Goal: Task Accomplishment & Management: Complete application form

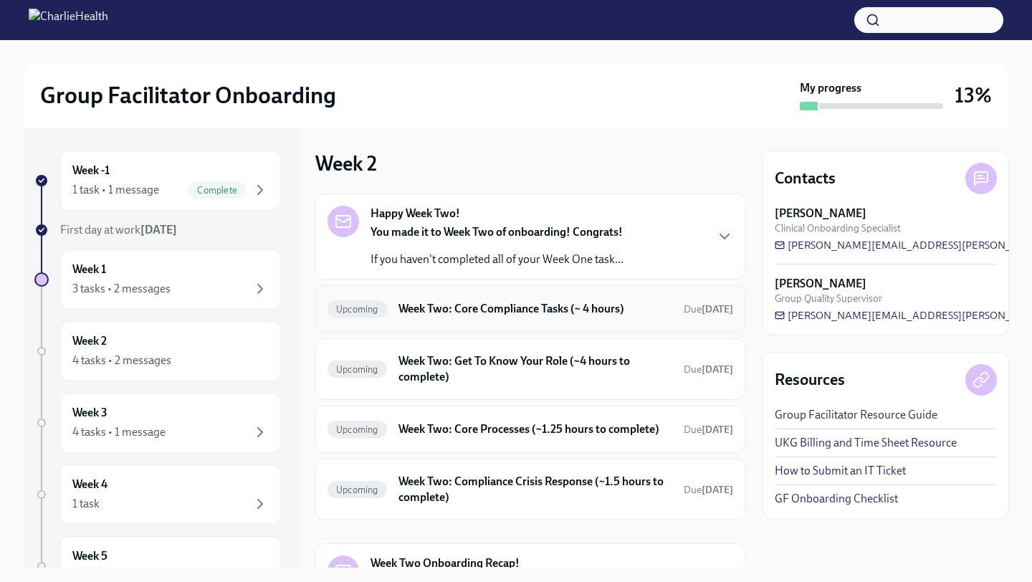
click at [494, 318] on div "Upcoming Week Two: Core Compliance Tasks (~ 4 hours) Due [DATE]" at bounding box center [531, 308] width 406 height 23
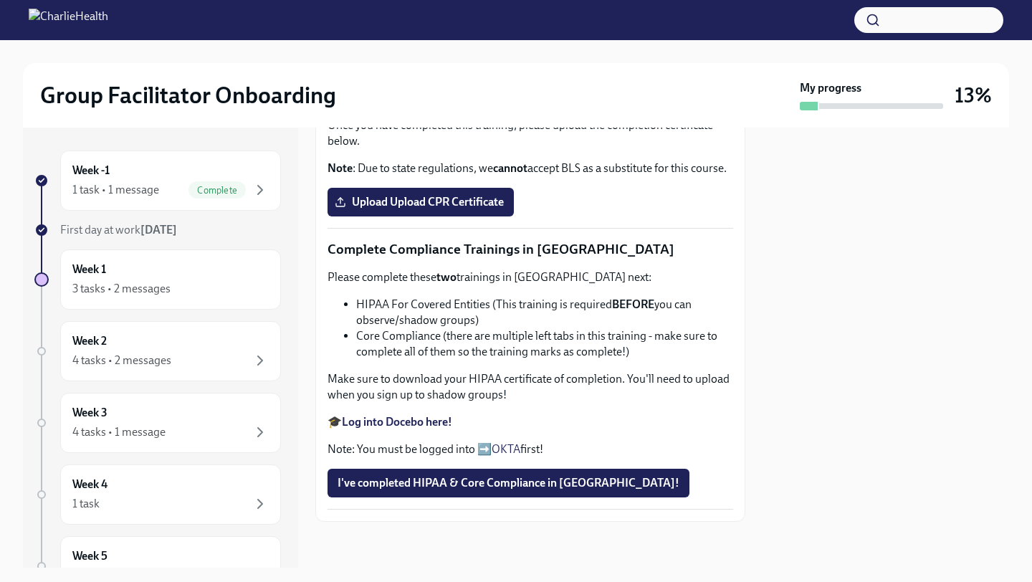
scroll to position [444, 0]
click at [250, 275] on div "Week 1 3 tasks • 2 messages" at bounding box center [170, 280] width 196 height 36
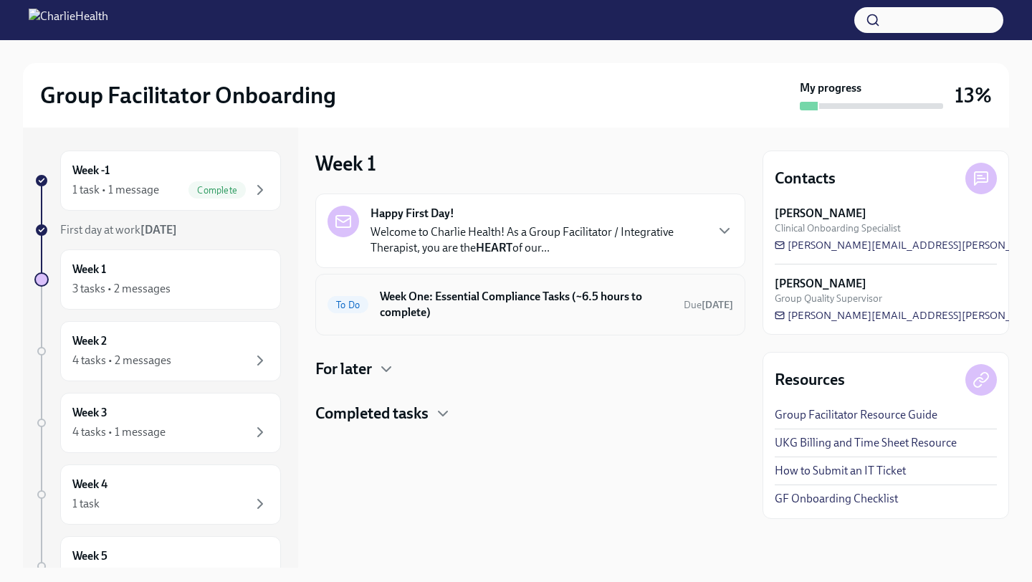
click at [569, 314] on h6 "Week One: Essential Compliance Tasks (~6.5 hours to complete)" at bounding box center [526, 305] width 292 height 32
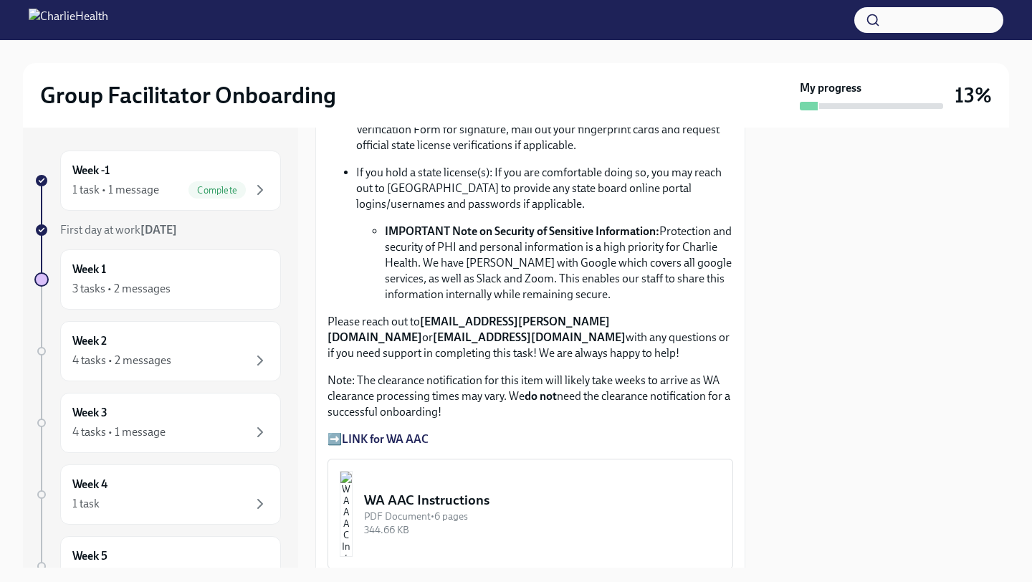
scroll to position [880, 0]
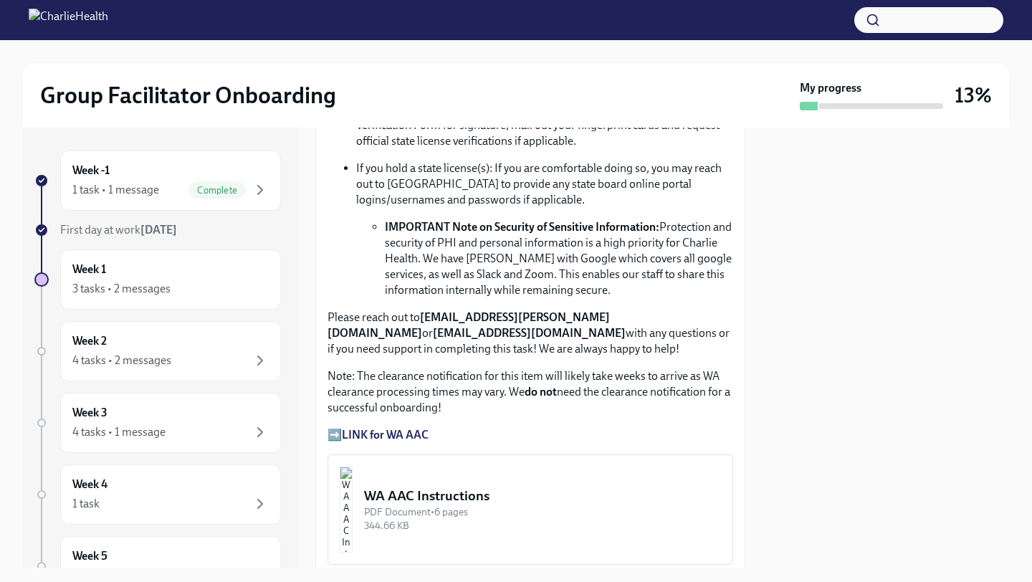
click at [408, 432] on strong "LINK for WA AAC" at bounding box center [385, 435] width 87 height 14
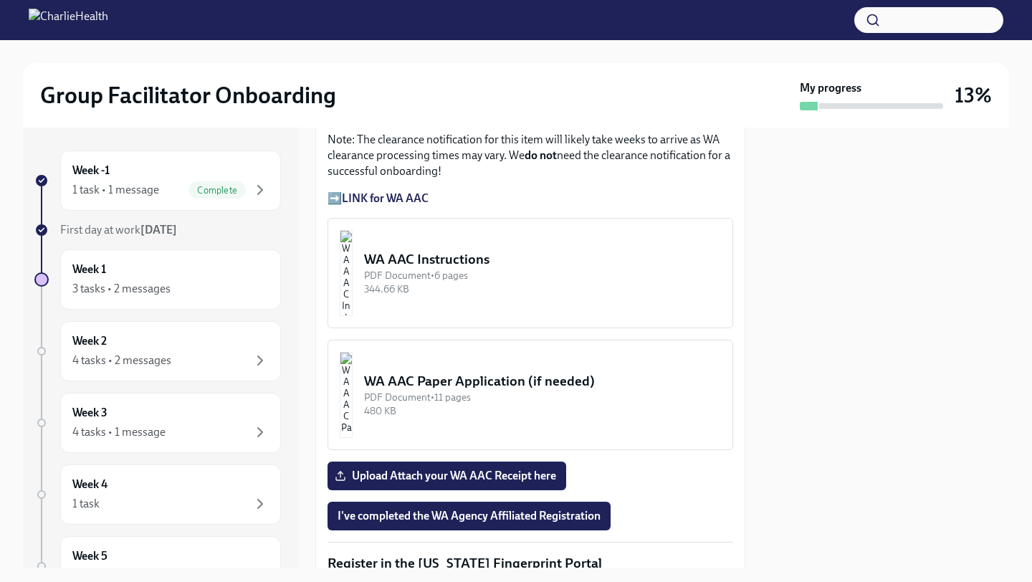
scroll to position [1120, 0]
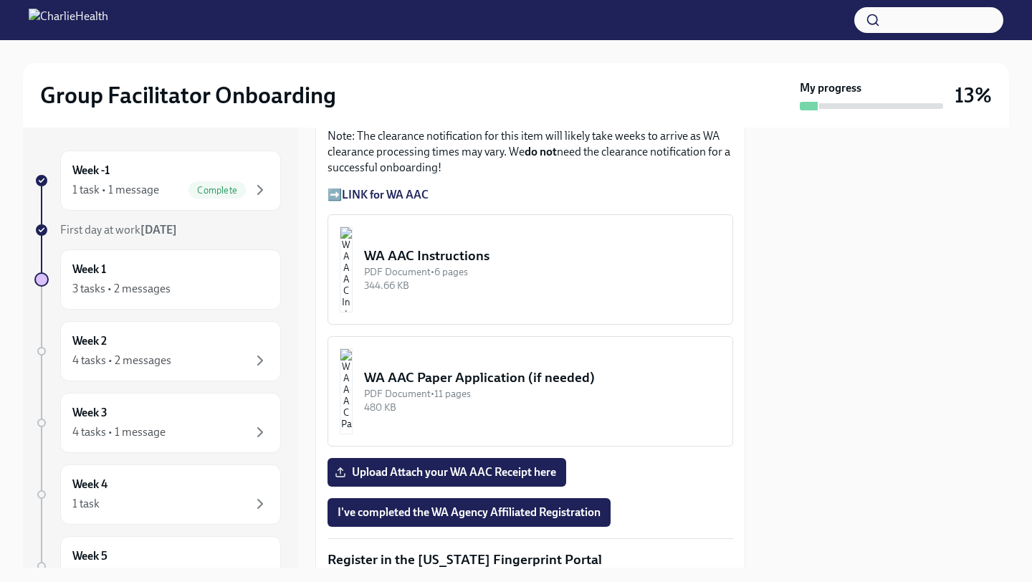
click at [502, 257] on div "WA AAC Instructions" at bounding box center [542, 256] width 357 height 19
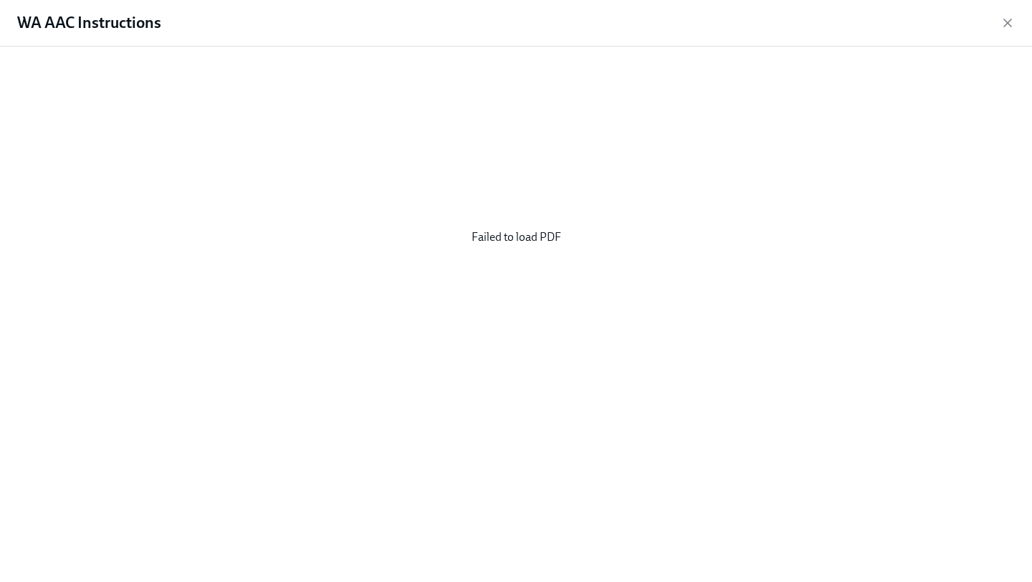
click at [505, 237] on div "Failed to load PDF" at bounding box center [516, 237] width 986 height 358
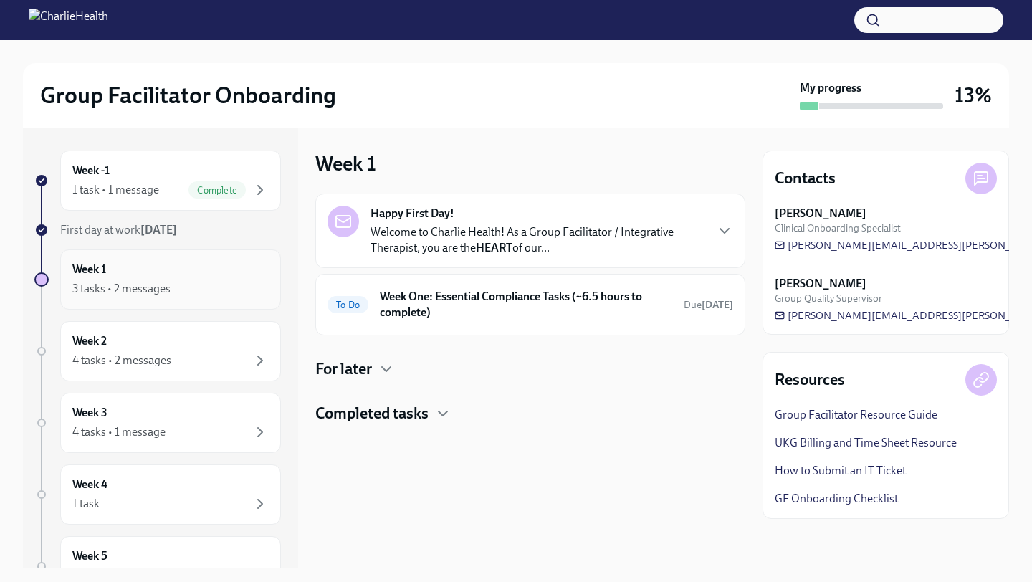
click at [188, 269] on div "Week 1 3 tasks • 2 messages" at bounding box center [170, 280] width 196 height 36
click at [378, 378] on div "For later" at bounding box center [530, 369] width 430 height 22
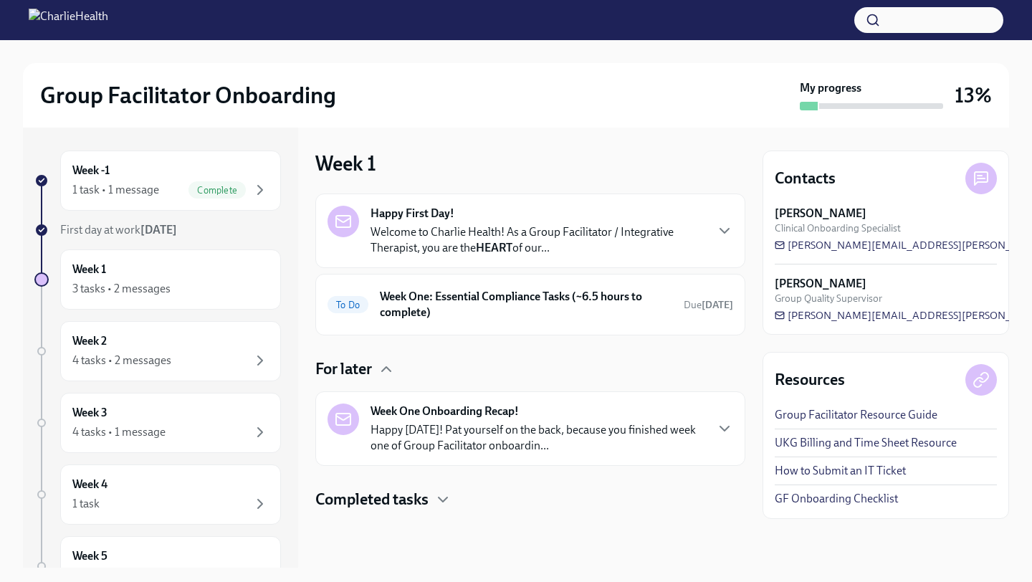
click at [383, 511] on div at bounding box center [530, 533] width 430 height 46
click at [383, 508] on h4 "Completed tasks" at bounding box center [371, 500] width 113 height 22
click at [505, 317] on h6 "Week One: Essential Compliance Tasks (~6.5 hours to complete)" at bounding box center [526, 305] width 292 height 32
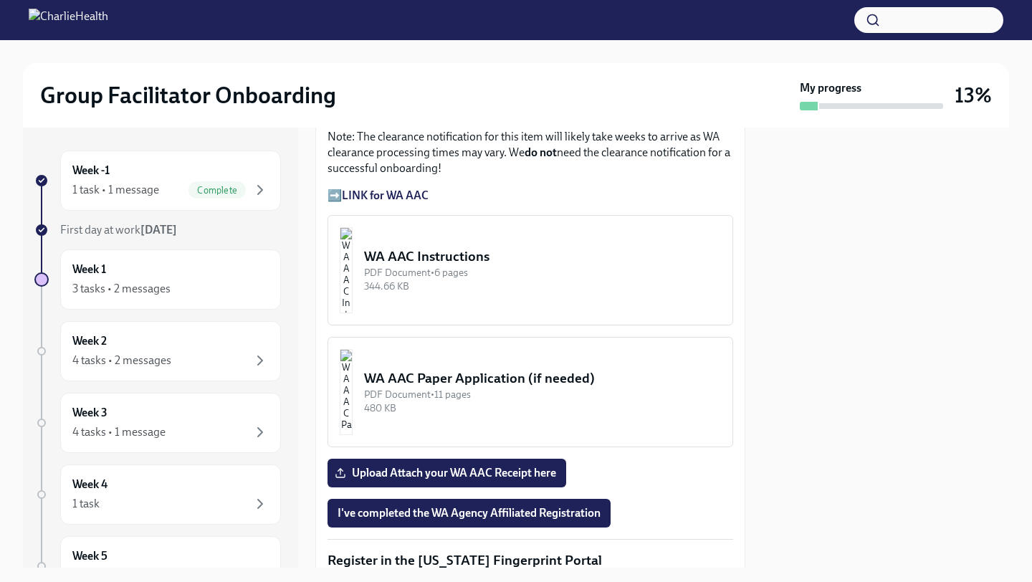
scroll to position [1110, 0]
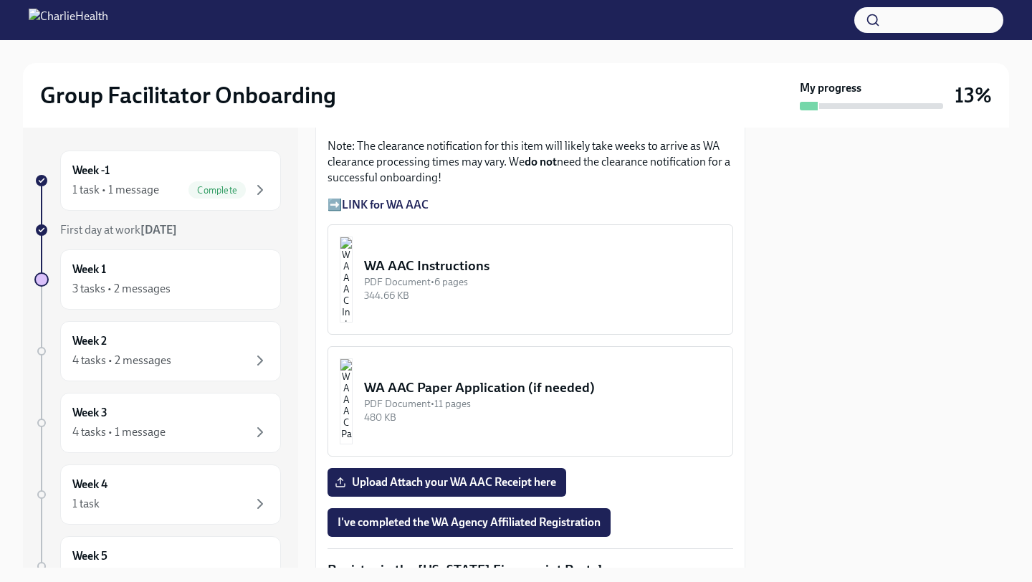
click at [465, 266] on div "WA AAC Instructions" at bounding box center [542, 266] width 357 height 19
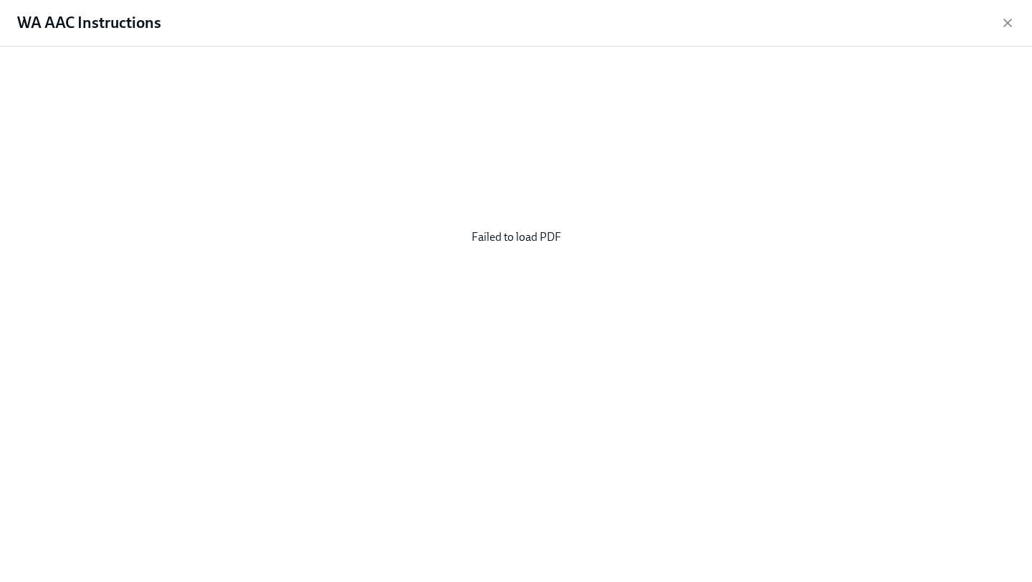
click at [541, 239] on div "Failed to load PDF" at bounding box center [516, 237] width 986 height 358
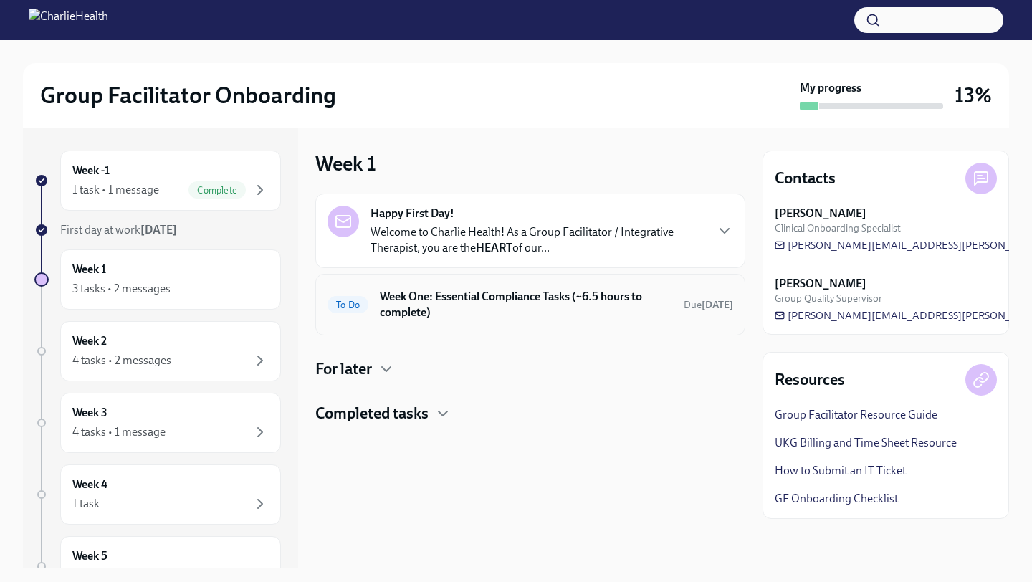
click at [385, 303] on h6 "Week One: Essential Compliance Tasks (~6.5 hours to complete)" at bounding box center [526, 305] width 292 height 32
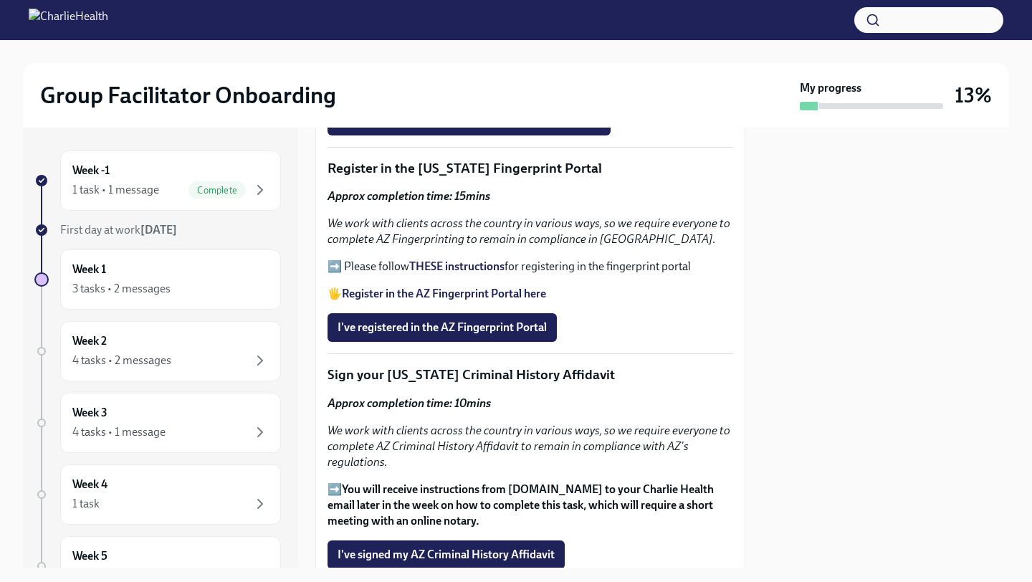
scroll to position [1539, 0]
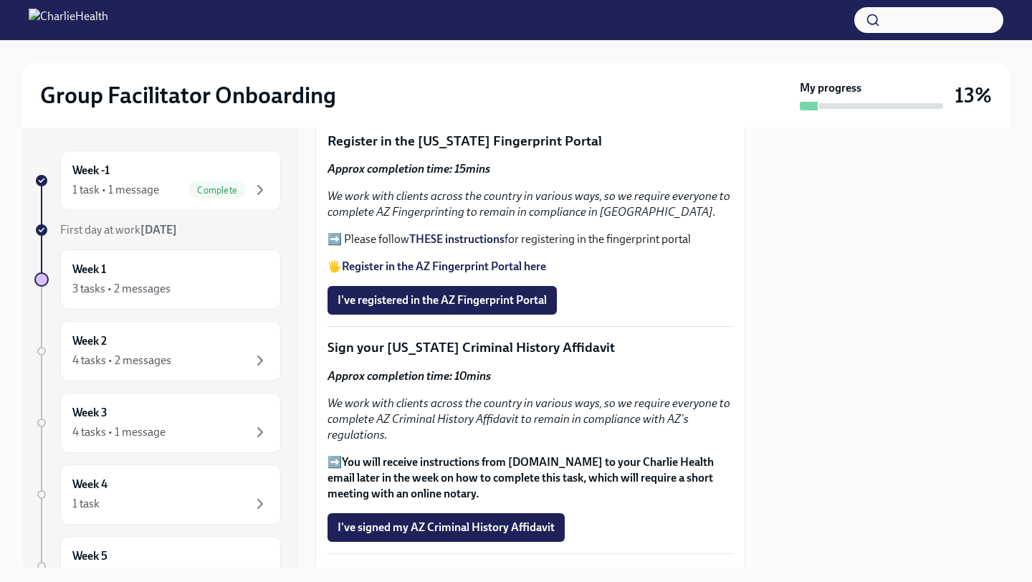
click at [472, 243] on strong "THESE instructions" at bounding box center [456, 239] width 95 height 14
click at [475, 295] on span "I've registered in the AZ Fingerprint Portal" at bounding box center [442, 300] width 209 height 14
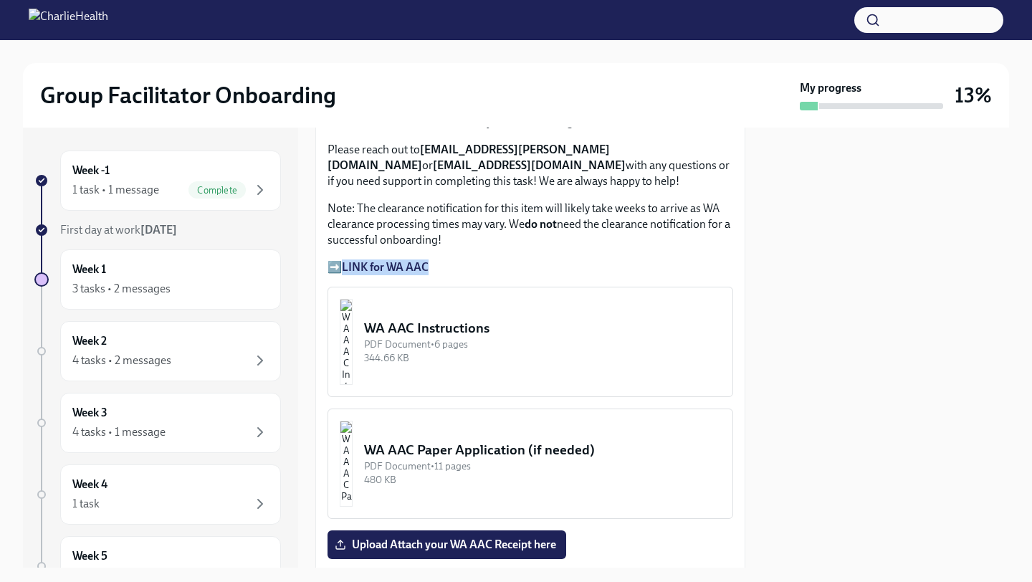
scroll to position [1043, 0]
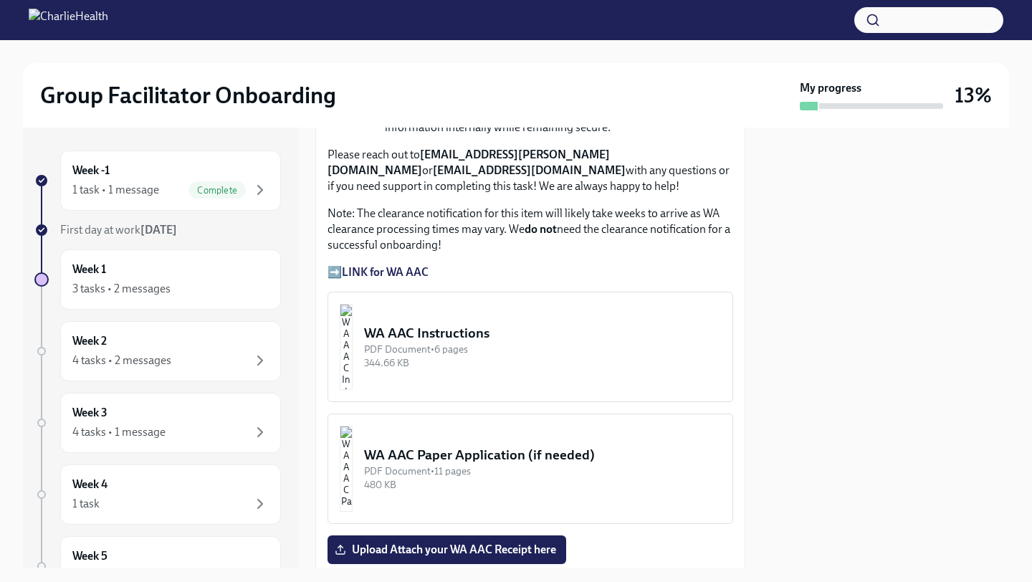
click at [494, 171] on p "Please reach out to [EMAIL_ADDRESS][PERSON_NAME][DOMAIN_NAME] or [EMAIL_ADDRESS…" at bounding box center [531, 170] width 406 height 47
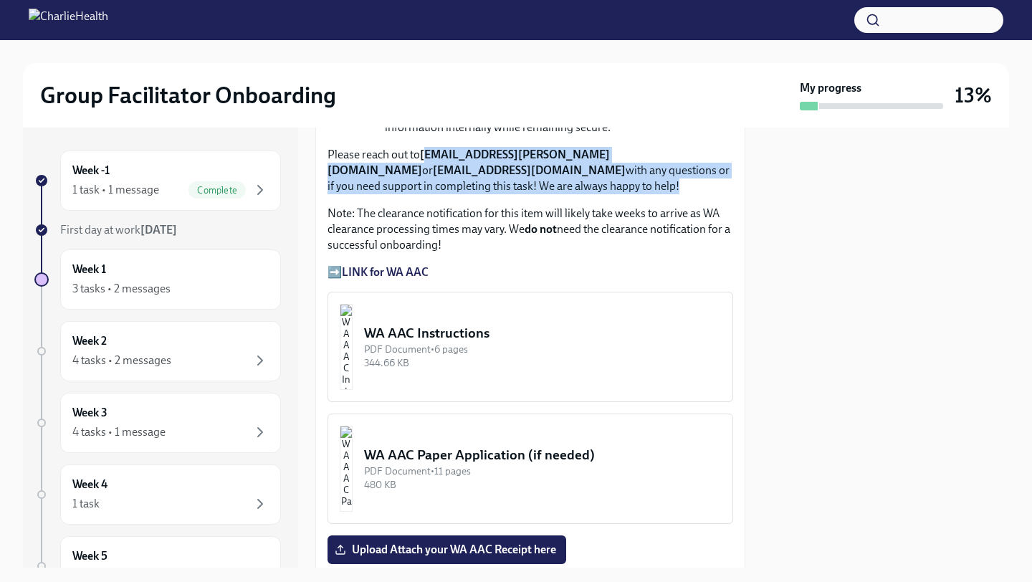
drag, startPoint x: 426, startPoint y: 152, endPoint x: 568, endPoint y: 185, distance: 145.7
click at [568, 185] on p "Please reach out to [EMAIL_ADDRESS][PERSON_NAME][DOMAIN_NAME] or [EMAIL_ADDRESS…" at bounding box center [531, 170] width 406 height 47
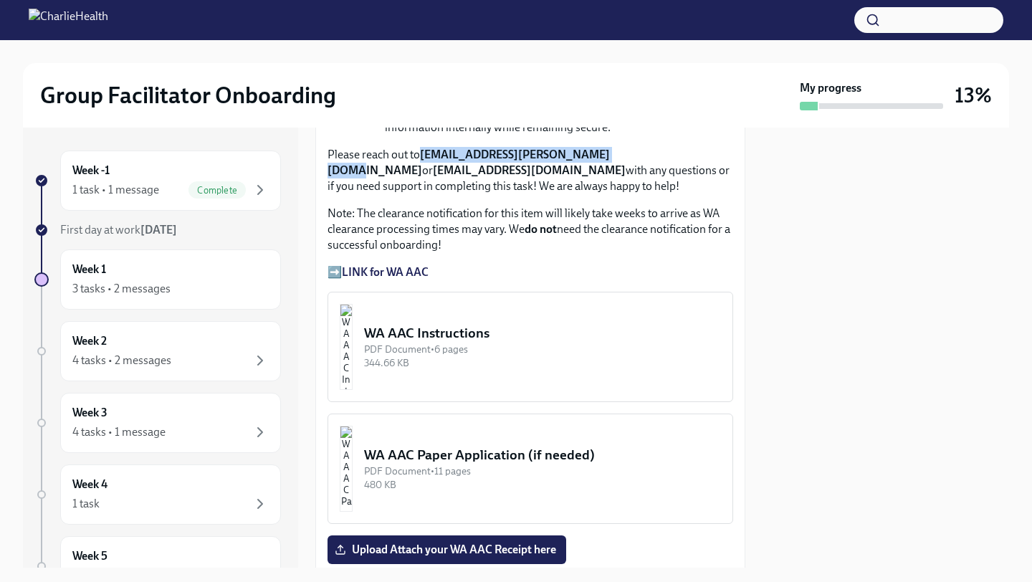
drag, startPoint x: 603, startPoint y: 157, endPoint x: 424, endPoint y: 151, distance: 178.6
click at [424, 151] on strong "[EMAIL_ADDRESS][PERSON_NAME][DOMAIN_NAME]" at bounding box center [469, 162] width 282 height 29
copy strong "[EMAIL_ADDRESS][PERSON_NAME][DOMAIN_NAME]"
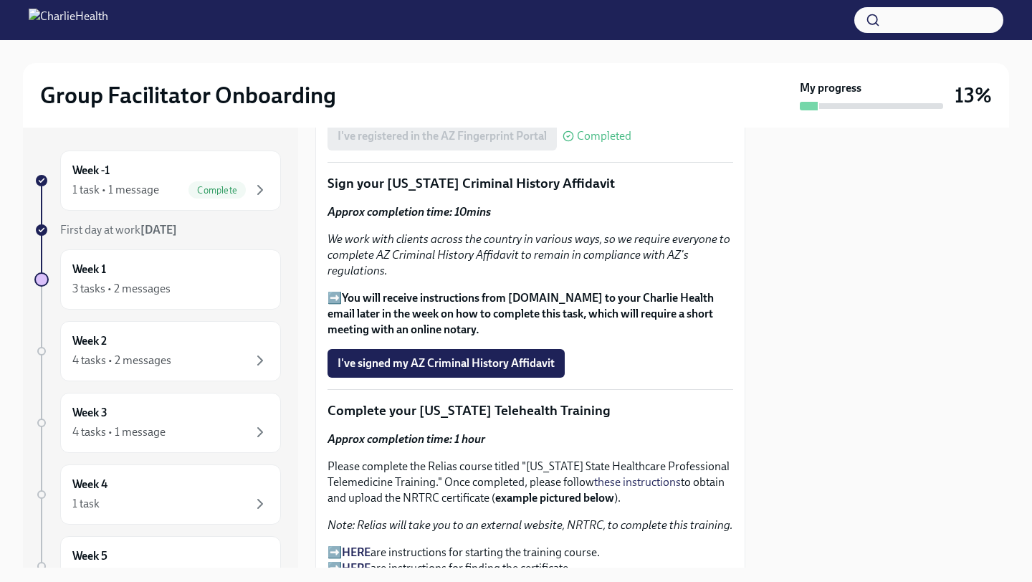
scroll to position [1710, 0]
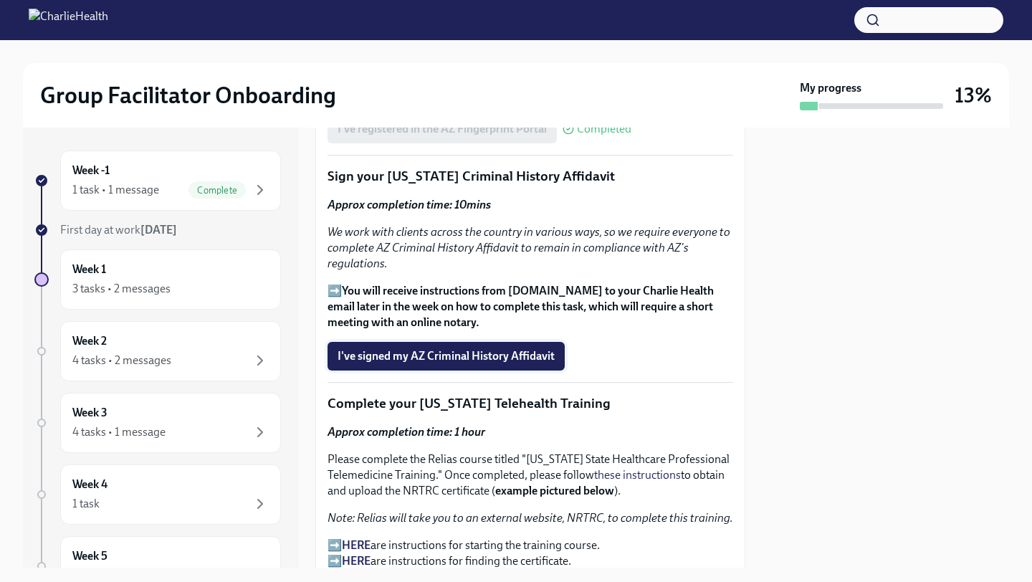
click at [409, 359] on span "I've signed my AZ Criminal History Affidavit" at bounding box center [446, 356] width 217 height 14
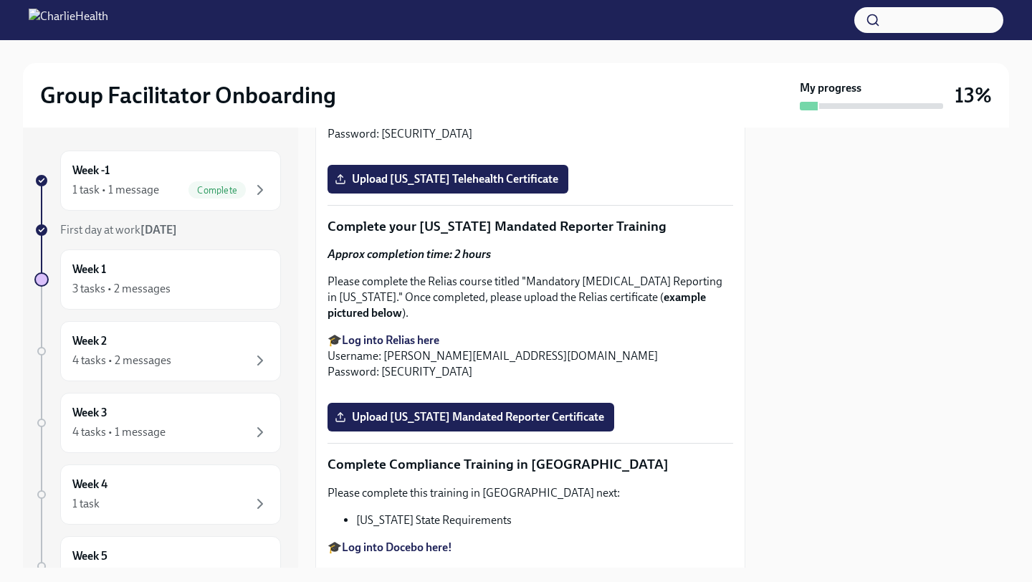
scroll to position [2190, 0]
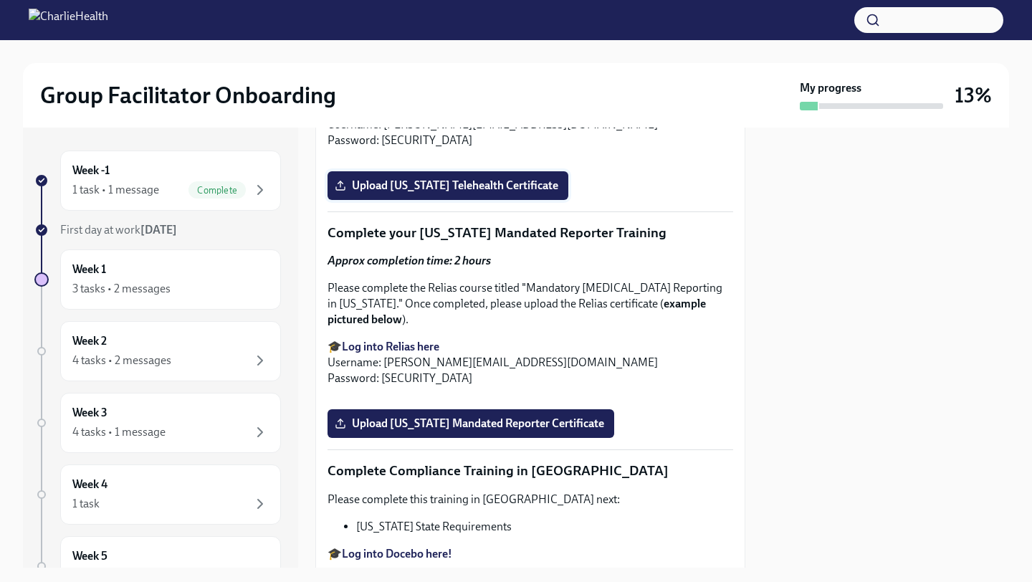
click at [469, 193] on span "Upload [US_STATE] Telehealth Certificate" at bounding box center [448, 185] width 221 height 14
click at [0, 0] on input "Upload [US_STATE] Telehealth Certificate" at bounding box center [0, 0] width 0 height 0
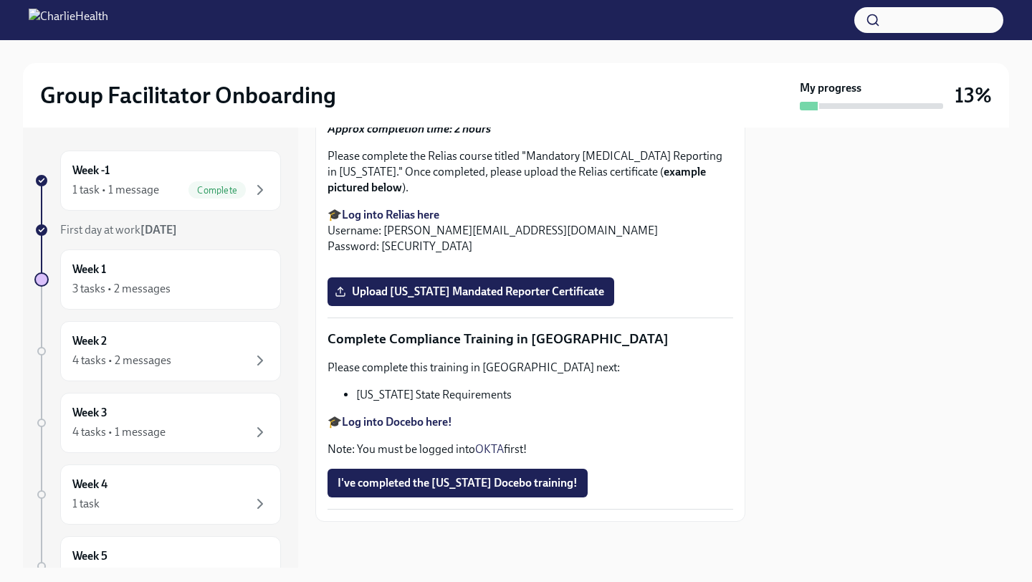
scroll to position [2501, 0]
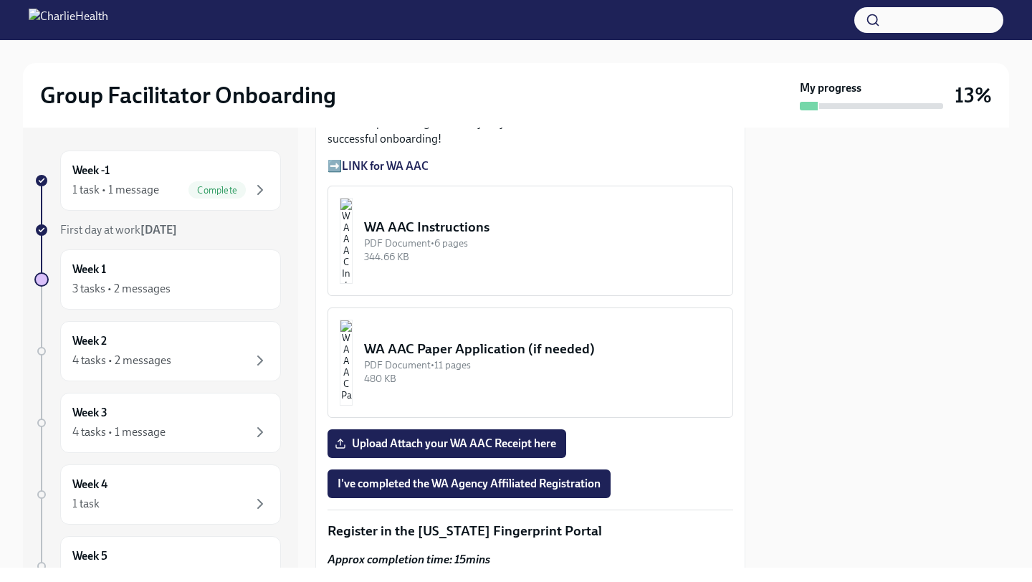
scroll to position [1340, 0]
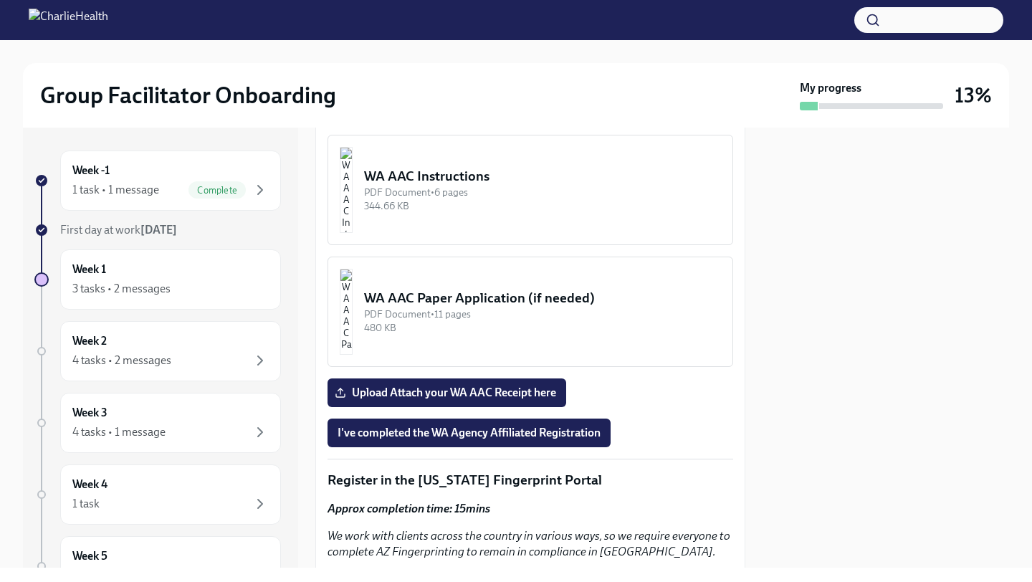
click at [499, 186] on div "PDF Document • 6 pages" at bounding box center [542, 193] width 357 height 14
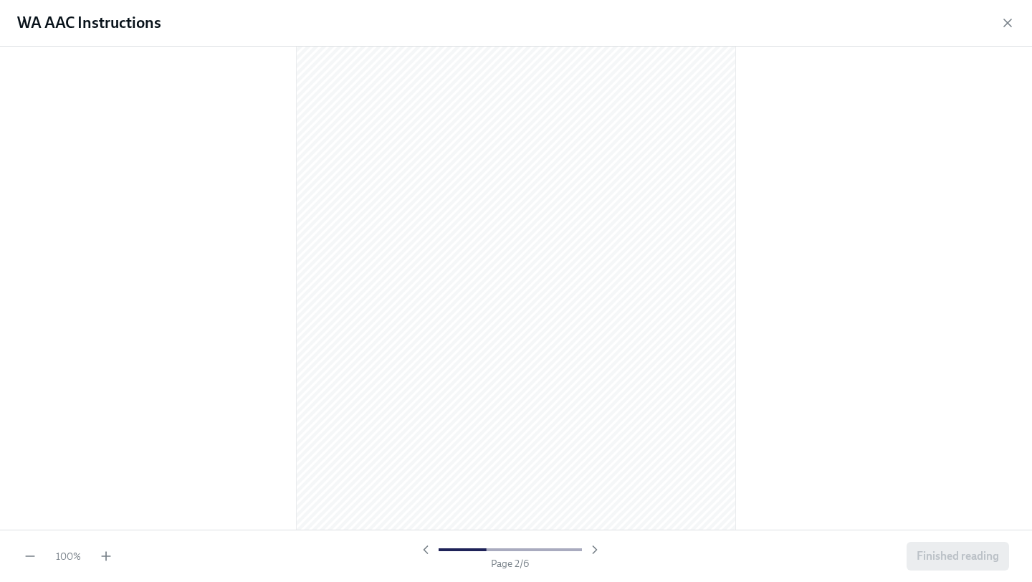
scroll to position [636, 0]
click at [108, 554] on icon "button" at bounding box center [106, 556] width 14 height 14
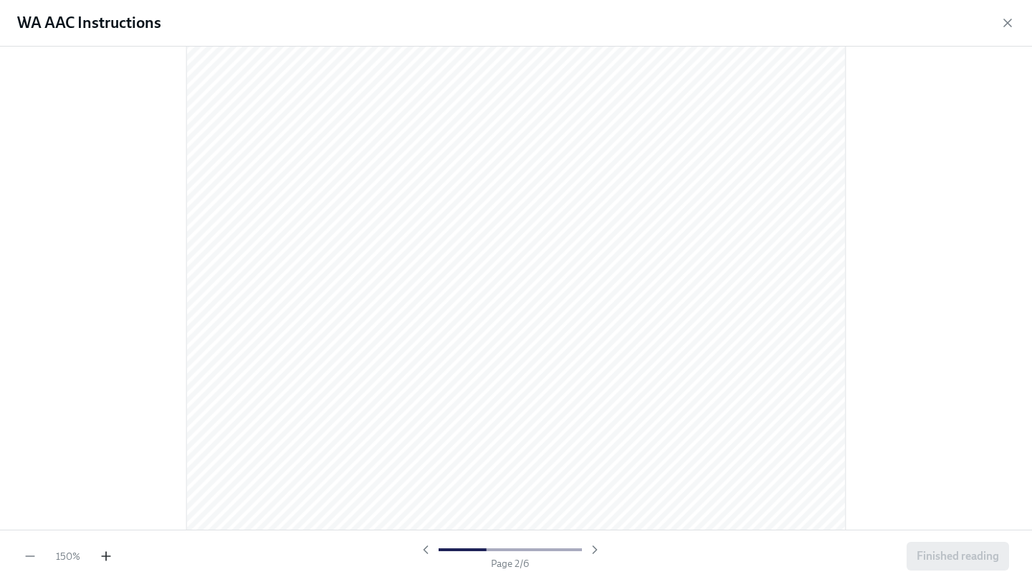
click at [110, 560] on icon "button" at bounding box center [106, 556] width 14 height 14
click at [105, 559] on icon "button" at bounding box center [106, 556] width 14 height 14
